Goal: Navigation & Orientation: Find specific page/section

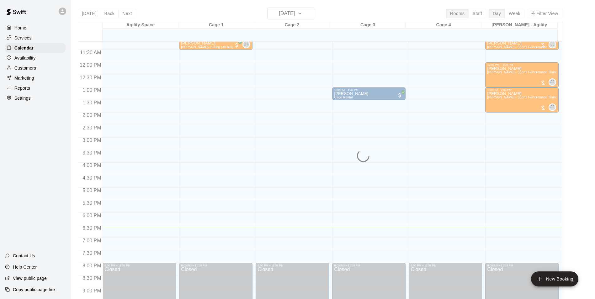
scroll to position [256, 0]
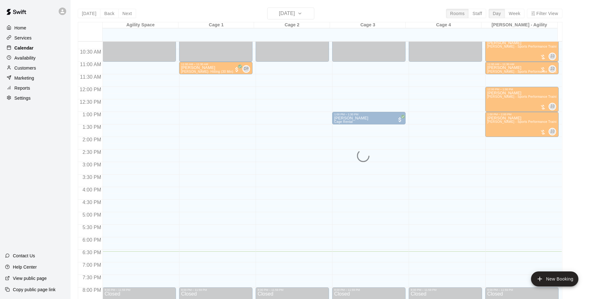
click at [55, 51] on div "Calendar" at bounding box center [35, 47] width 61 height 9
click at [20, 35] on p "Services" at bounding box center [22, 38] width 17 height 6
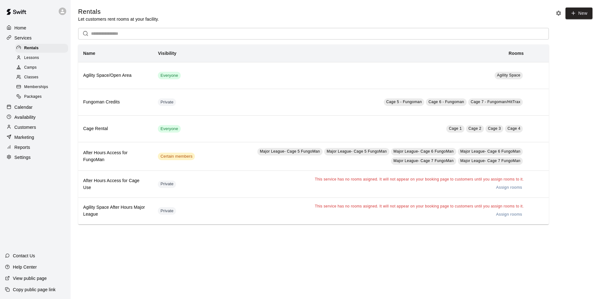
click at [23, 27] on p "Home" at bounding box center [20, 28] width 12 height 6
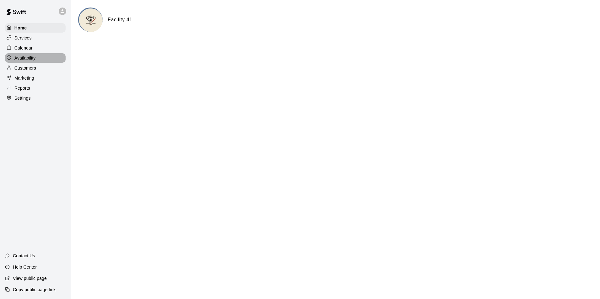
click at [31, 56] on div "Availability" at bounding box center [35, 57] width 61 height 9
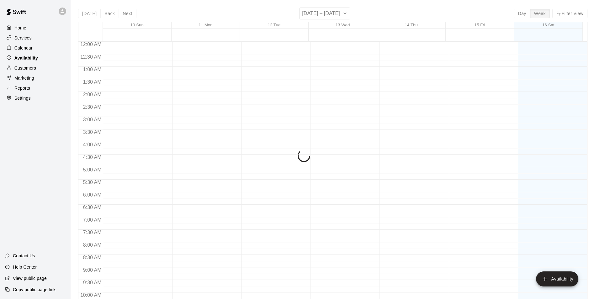
scroll to position [338, 0]
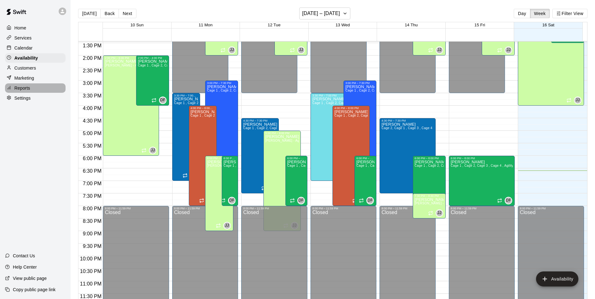
click at [28, 91] on p "Reports" at bounding box center [22, 88] width 16 height 6
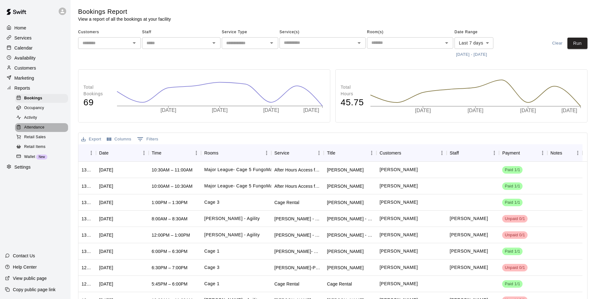
click at [44, 129] on span "Attendance" at bounding box center [34, 128] width 20 height 6
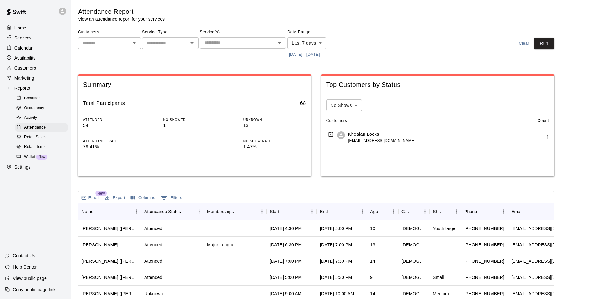
click at [23, 59] on p "Availability" at bounding box center [24, 58] width 21 height 6
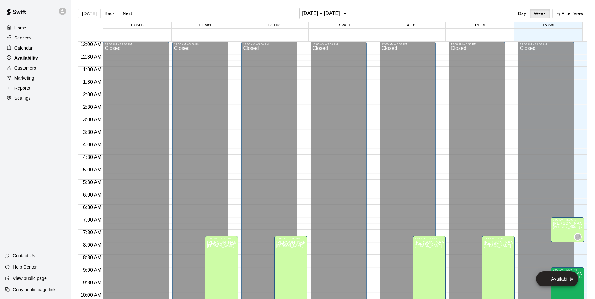
scroll to position [338, 0]
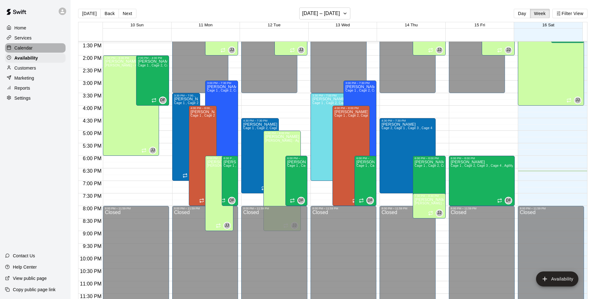
click at [22, 47] on p "Calendar" at bounding box center [23, 48] width 18 height 6
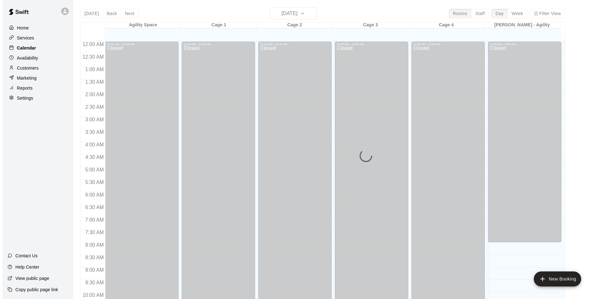
scroll to position [319, 0]
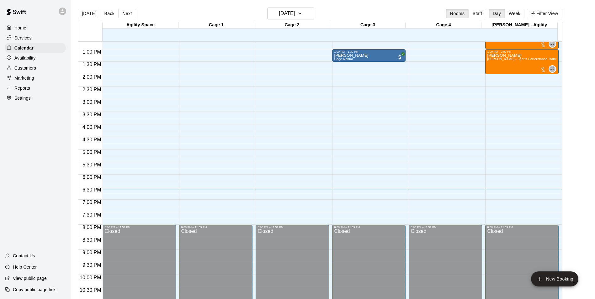
click at [22, 41] on p "Services" at bounding box center [22, 38] width 17 height 6
